Goal: Check status: Check status

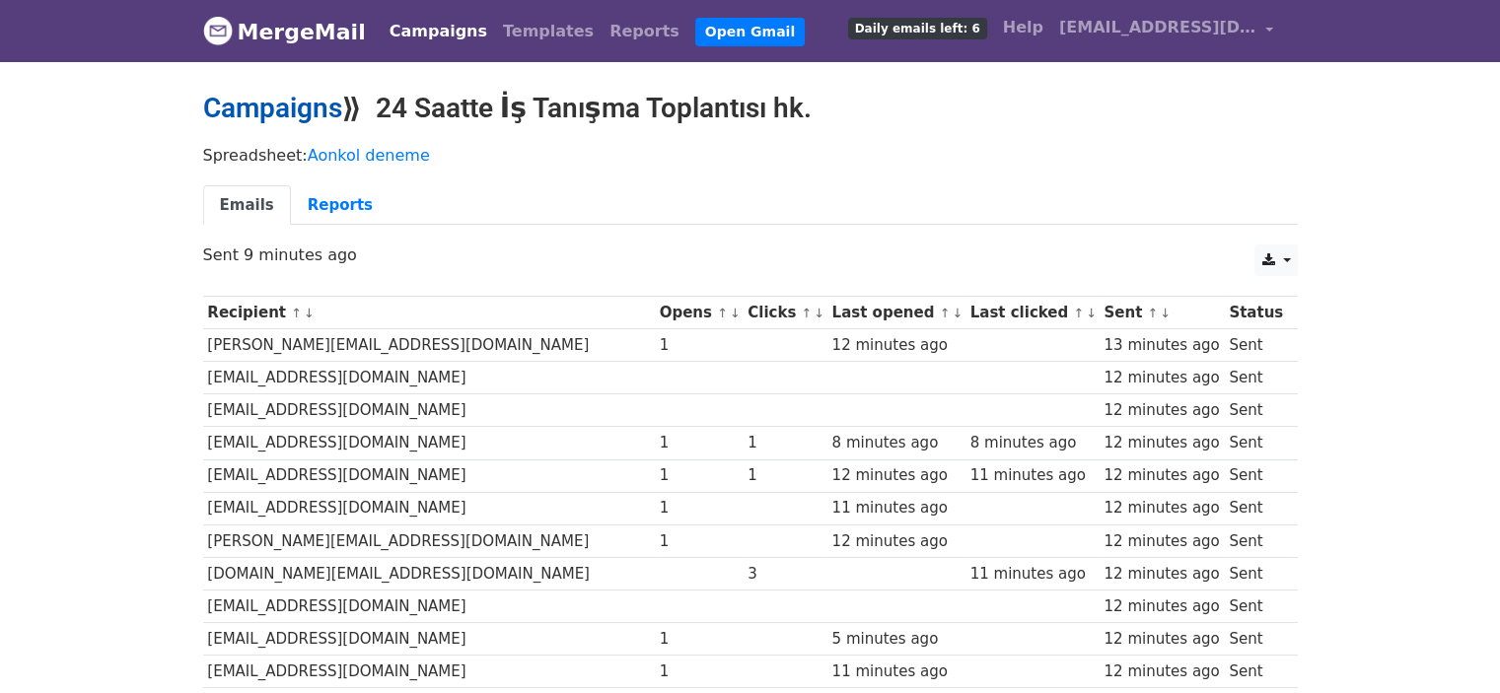
click at [317, 107] on link "Campaigns" at bounding box center [272, 108] width 139 height 33
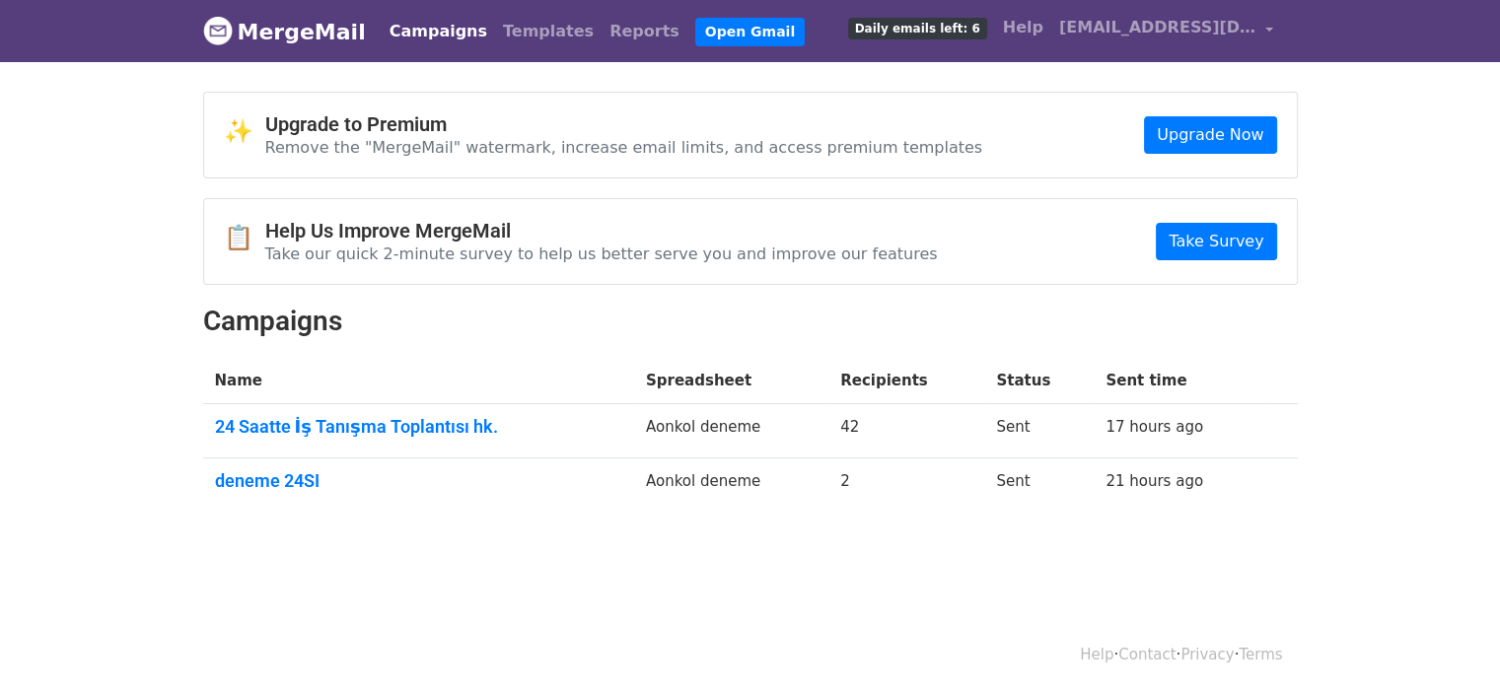
scroll to position [2, 0]
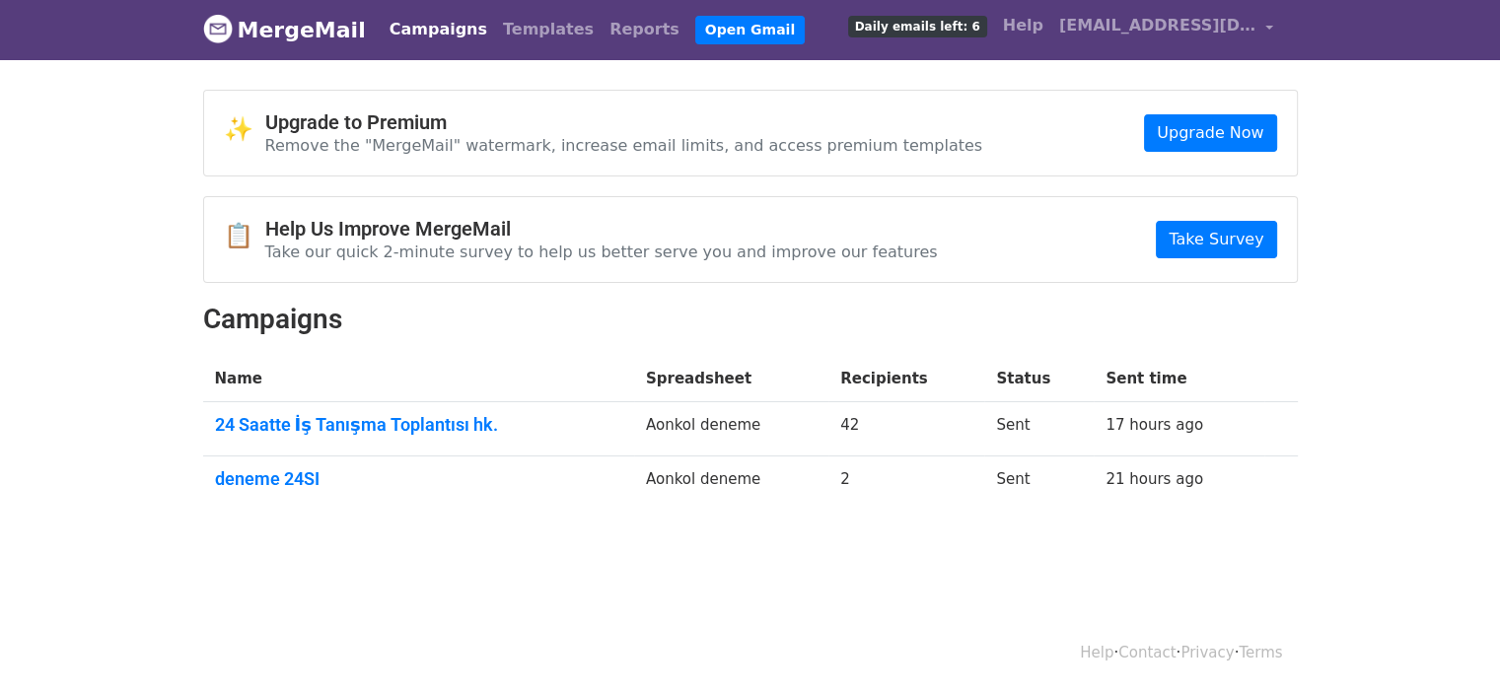
click at [1222, 425] on td "17 hours ago" at bounding box center [1178, 429] width 170 height 54
click at [1175, 427] on link "17 hours ago" at bounding box center [1154, 425] width 98 height 18
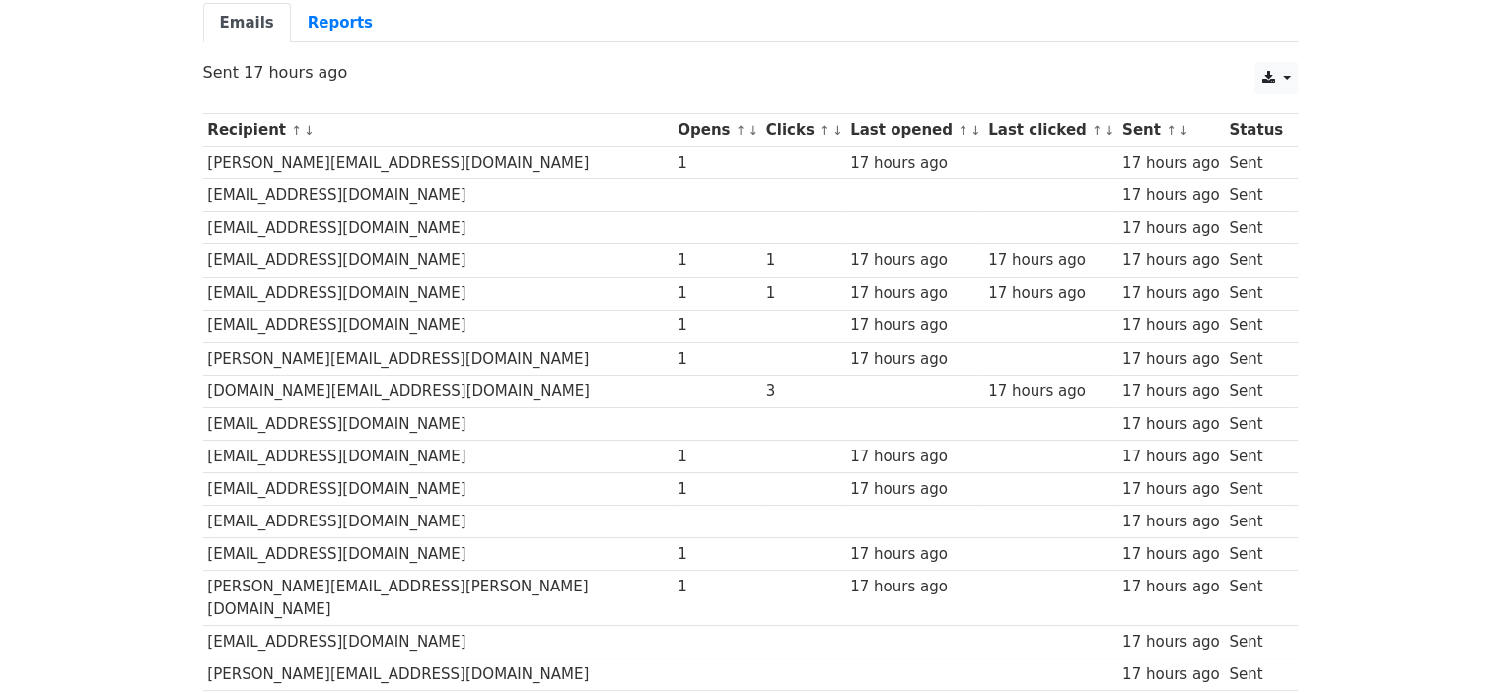
scroll to position [99, 0]
